Goal: Find specific fact: Find specific fact

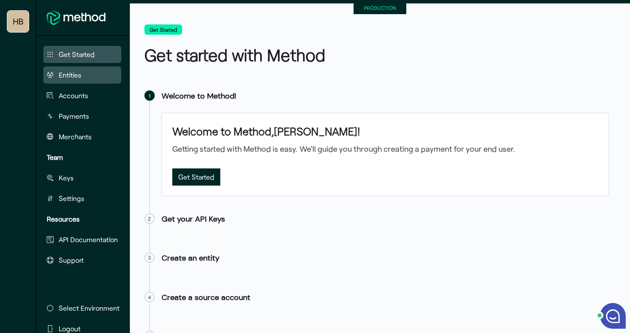
click at [76, 74] on span "Entities" at bounding box center [70, 75] width 23 height 10
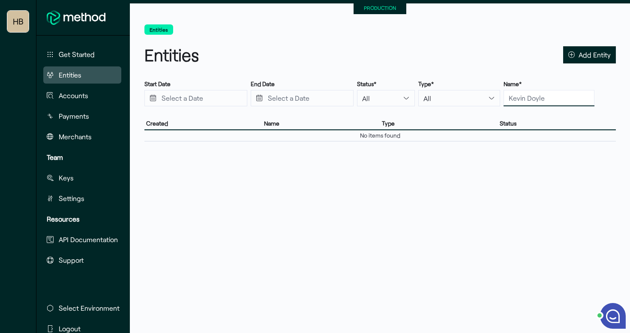
click at [506, 103] on input "text" at bounding box center [549, 98] width 91 height 16
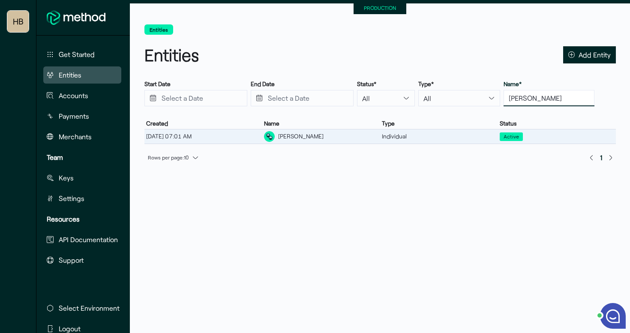
type input "[PERSON_NAME]"
click at [306, 139] on div "[PERSON_NAME]" at bounding box center [300, 136] width 45 height 9
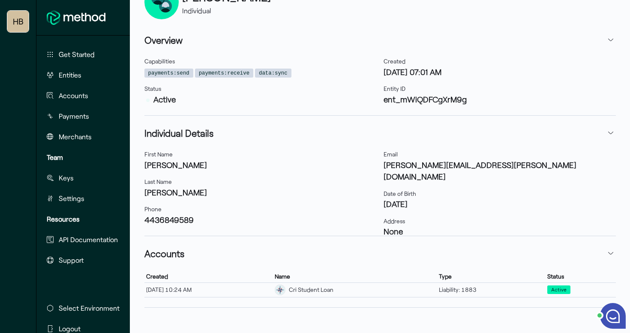
scroll to position [115, 0]
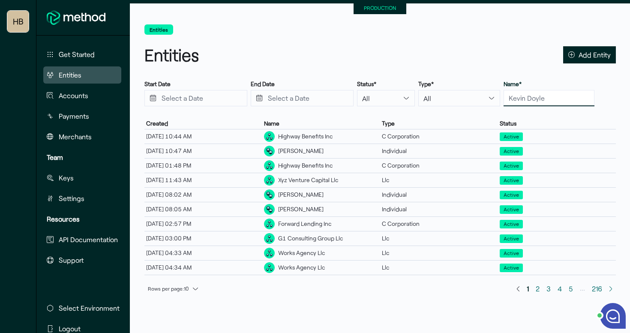
click at [504, 101] on input "text" at bounding box center [549, 98] width 91 height 16
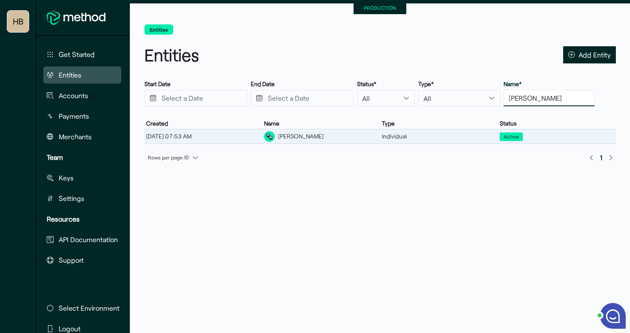
type input "[PERSON_NAME]"
click at [304, 132] on div "[PERSON_NAME]" at bounding box center [300, 136] width 45 height 9
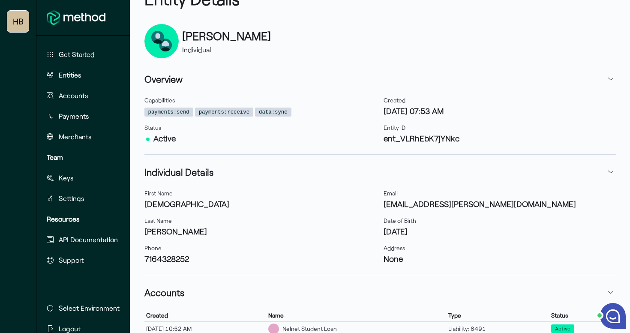
scroll to position [105, 0]
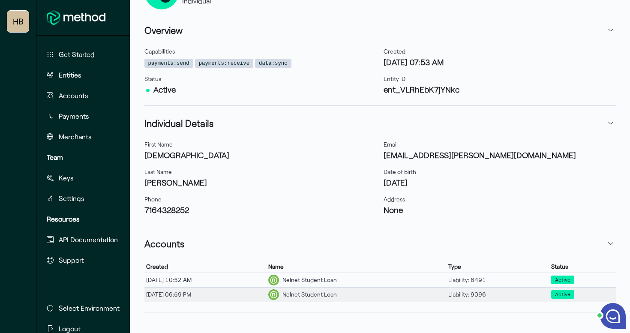
click at [357, 295] on div "Nelnet Student Loan" at bounding box center [357, 295] width 180 height 14
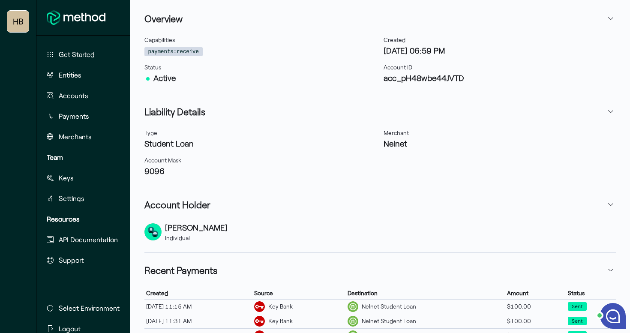
scroll to position [111, 0]
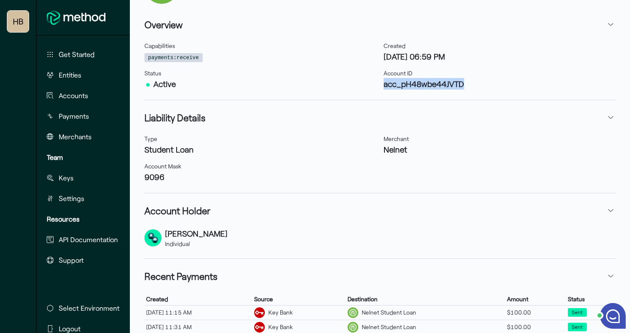
drag, startPoint x: 467, startPoint y: 81, endPoint x: 383, endPoint y: 84, distance: 85.0
click at [383, 84] on div "Capabilities payments:receive Status Active Created [DATE] 06:59 PM Account ID …" at bounding box center [380, 65] width 479 height 55
copy h3 "acc_pH48wbe44JVTD"
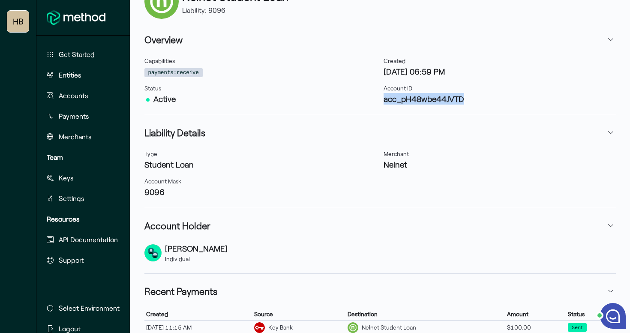
scroll to position [78, 0]
